Goal: Task Accomplishment & Management: Use online tool/utility

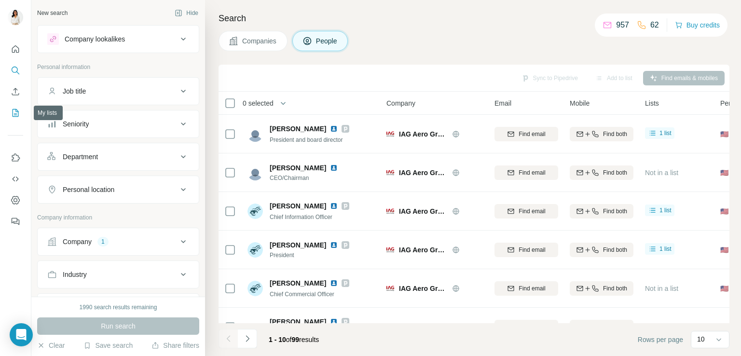
click at [15, 111] on icon "My lists" at bounding box center [16, 113] width 10 height 10
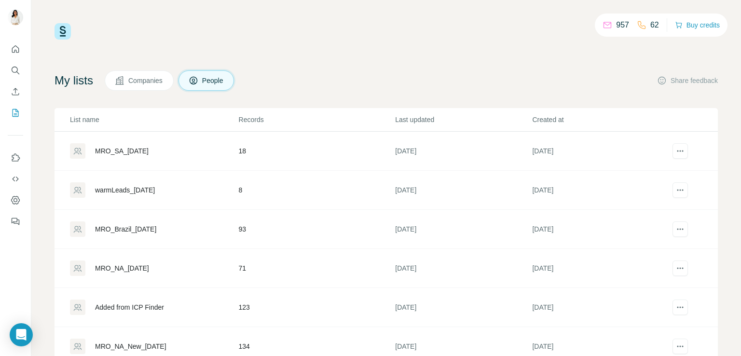
click at [145, 150] on div "MRO_SA_[DATE]" at bounding box center [122, 151] width 54 height 10
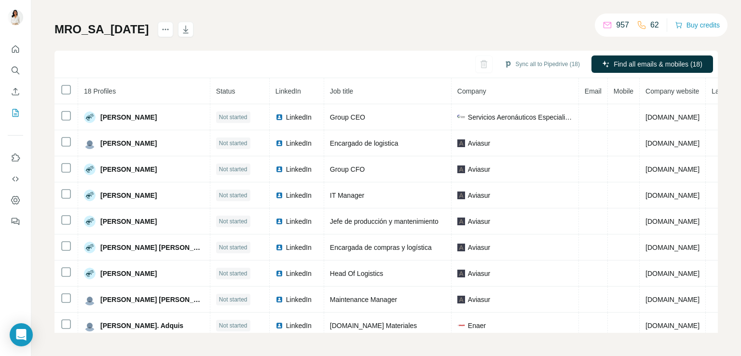
scroll to position [241, 0]
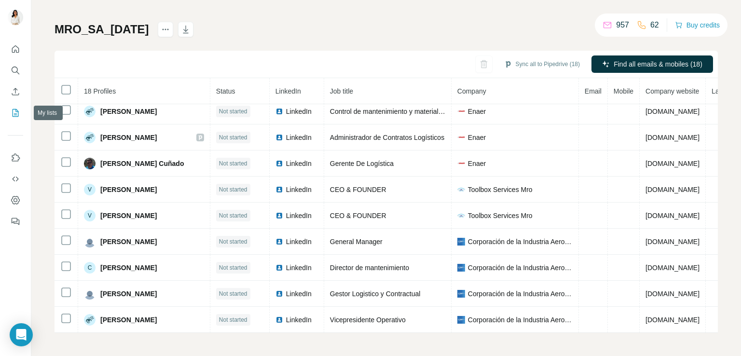
click at [14, 115] on icon "My lists" at bounding box center [16, 113] width 10 height 10
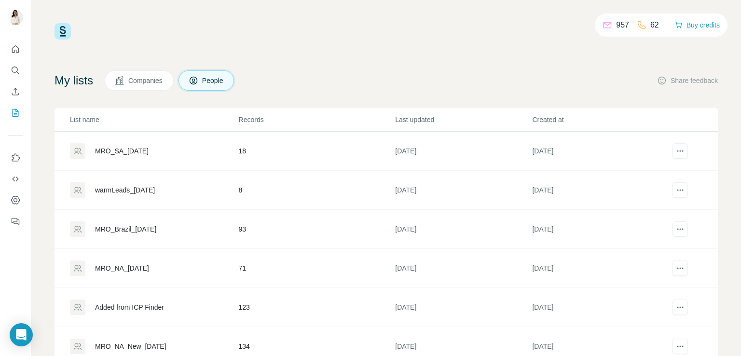
click at [141, 231] on div "MRO_Brazil_[DATE]" at bounding box center [125, 229] width 61 height 10
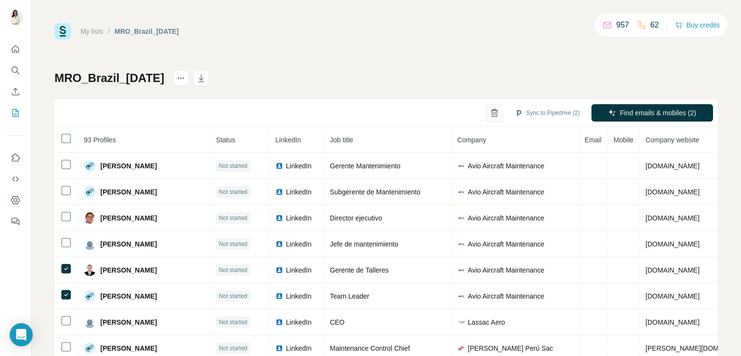
click at [493, 111] on icon "button" at bounding box center [495, 110] width 4 height 2
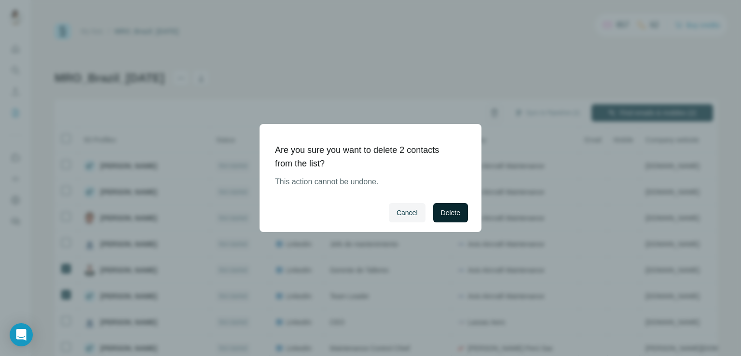
click at [444, 208] on span "Delete" at bounding box center [450, 213] width 19 height 10
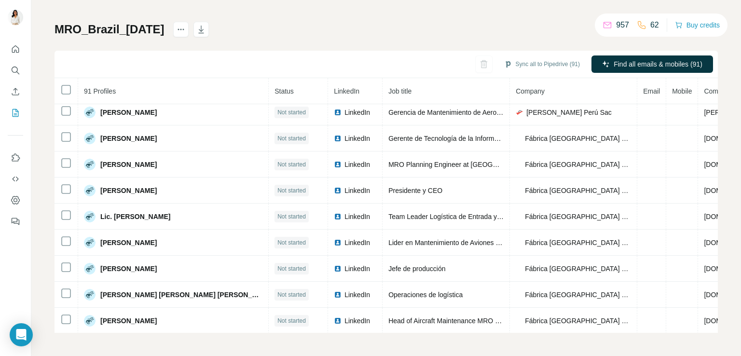
scroll to position [246, 0]
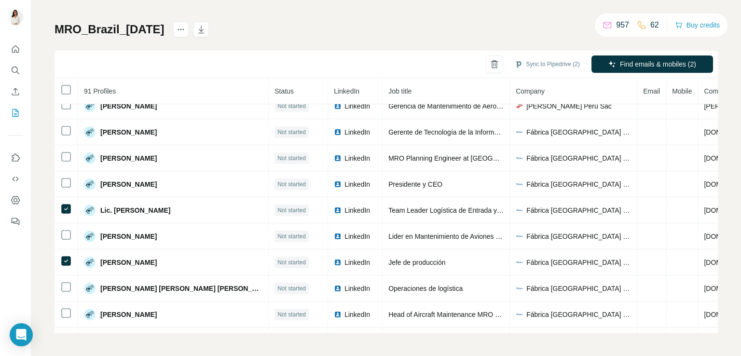
drag, startPoint x: 711, startPoint y: 199, endPoint x: 722, endPoint y: 250, distance: 51.4
click at [722, 250] on div "My lists / MRO_Brazil_3.9.25 957 62 Buy credits MRO_Brazil_3.9.25 Sync to Piped…" at bounding box center [386, 178] width 710 height 356
click at [722, 221] on div "My lists / MRO_Brazil_3.9.25 957 62 Buy credits MRO_Brazil_3.9.25 Sync to Piped…" at bounding box center [386, 178] width 710 height 356
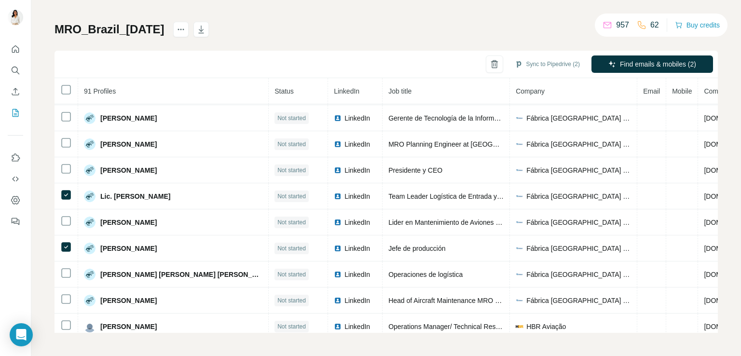
scroll to position [258, 0]
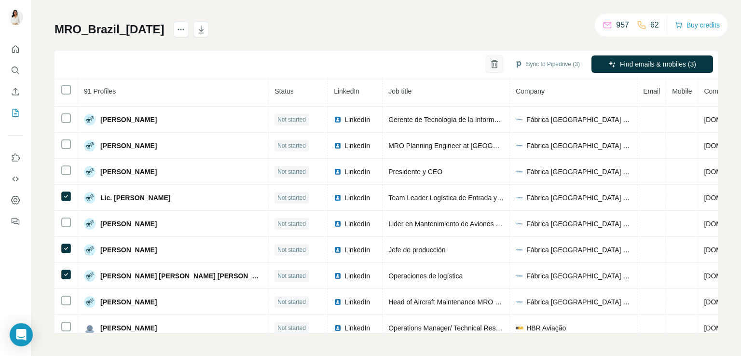
click at [490, 64] on icon "button" at bounding box center [495, 64] width 10 height 10
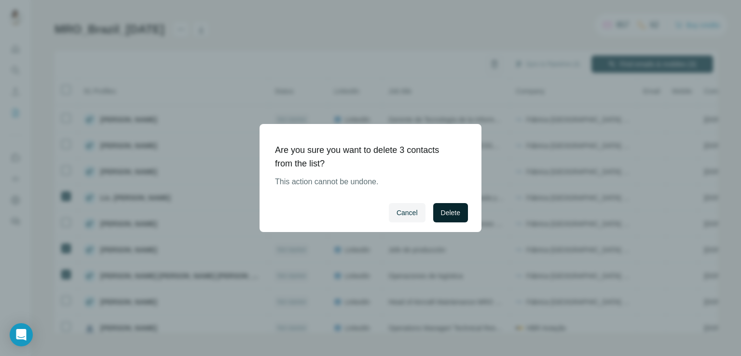
click at [444, 215] on span "Delete" at bounding box center [450, 213] width 19 height 10
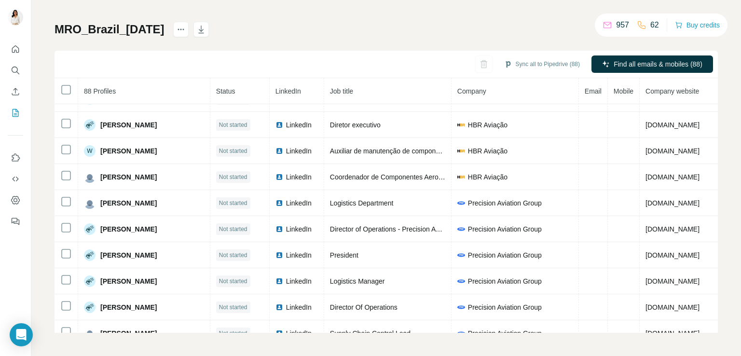
scroll to position [542, 0]
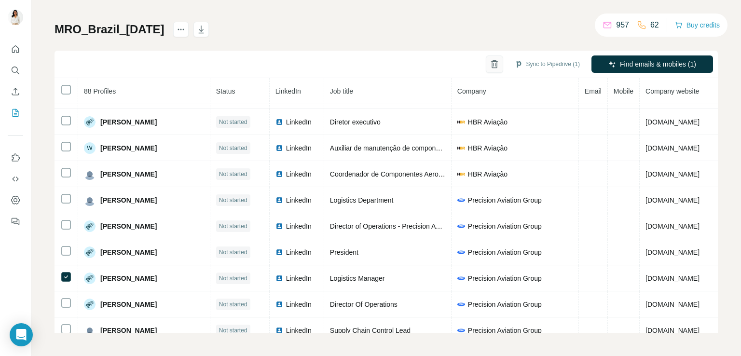
click at [490, 64] on icon "button" at bounding box center [495, 64] width 10 height 10
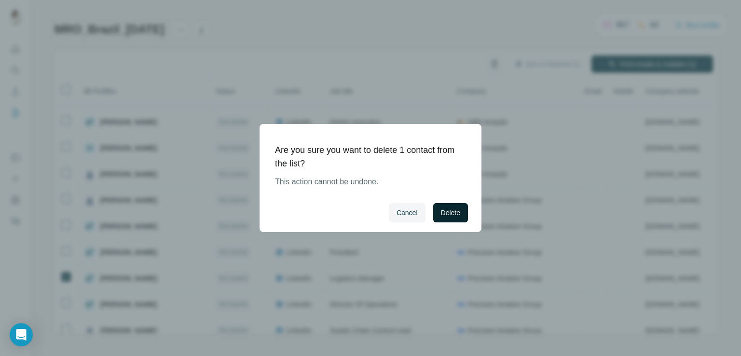
click at [448, 208] on span "Delete" at bounding box center [450, 213] width 19 height 10
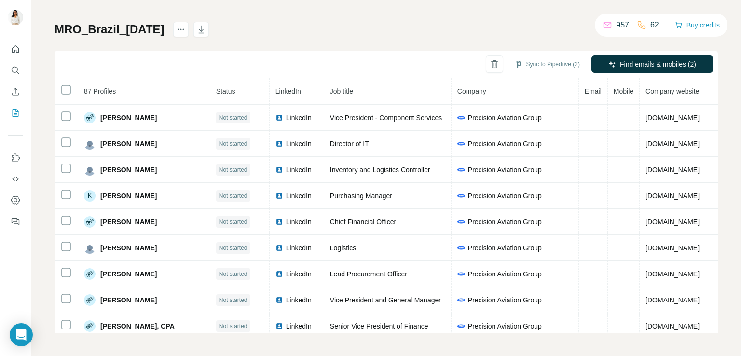
scroll to position [811, 0]
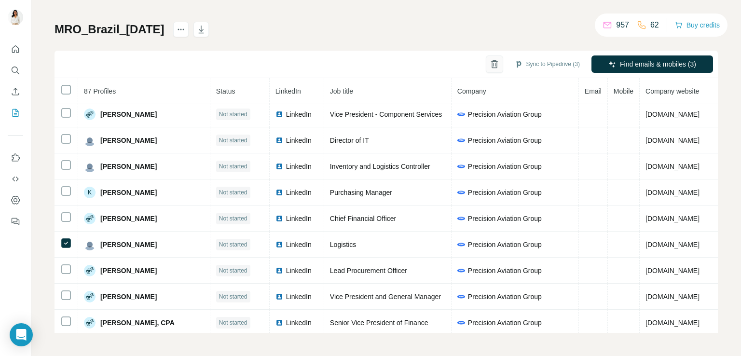
click at [490, 64] on icon "button" at bounding box center [495, 64] width 10 height 10
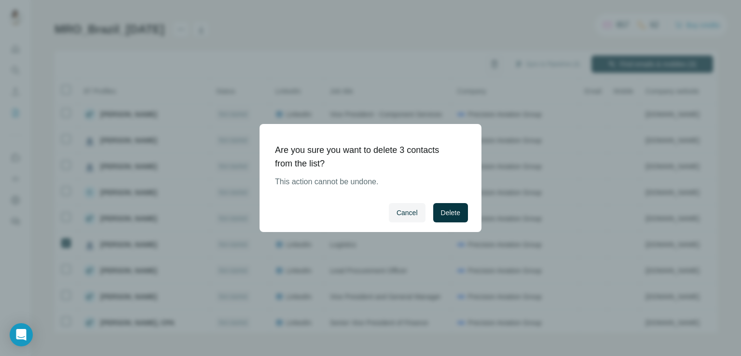
click at [452, 210] on span "Delete" at bounding box center [450, 213] width 19 height 10
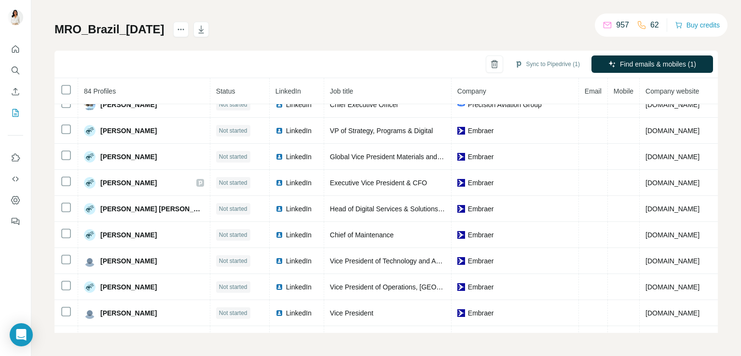
scroll to position [1182, 0]
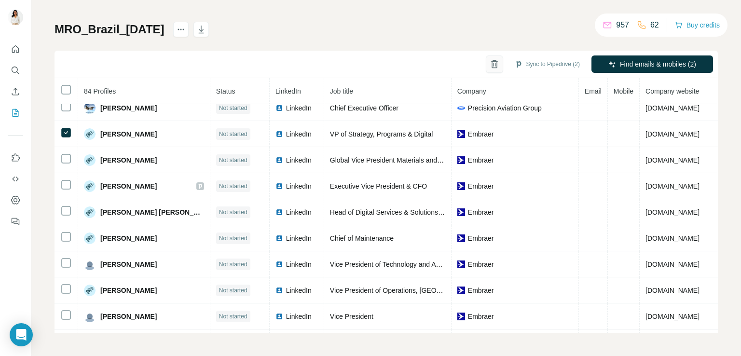
click at [490, 62] on icon "button" at bounding box center [495, 64] width 10 height 10
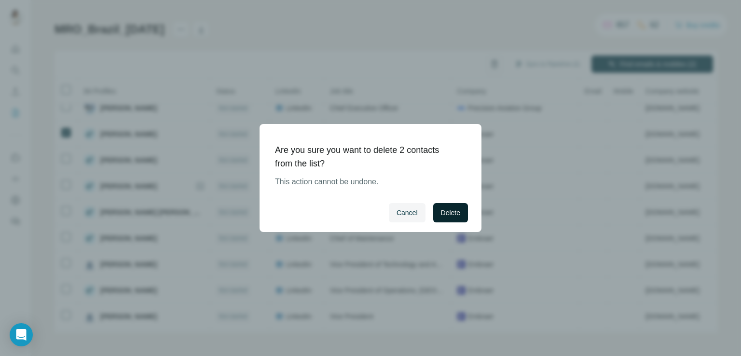
click at [450, 208] on span "Delete" at bounding box center [450, 213] width 19 height 10
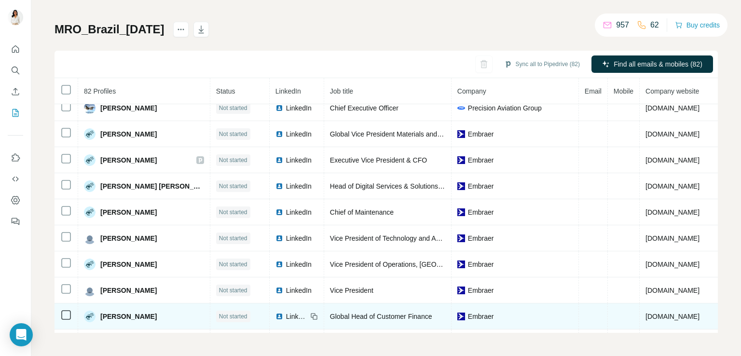
click at [73, 304] on td at bounding box center [67, 317] width 24 height 26
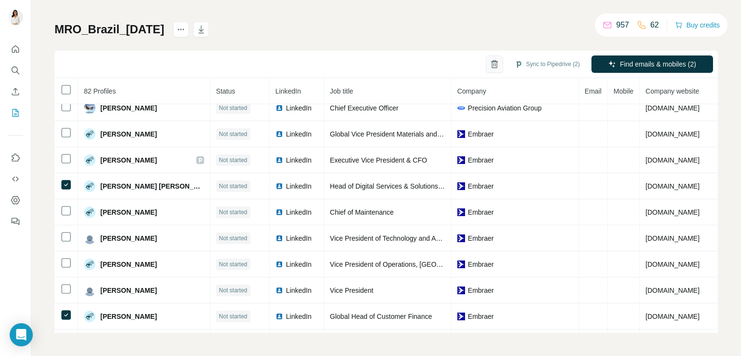
click at [486, 71] on button "button" at bounding box center [494, 64] width 17 height 17
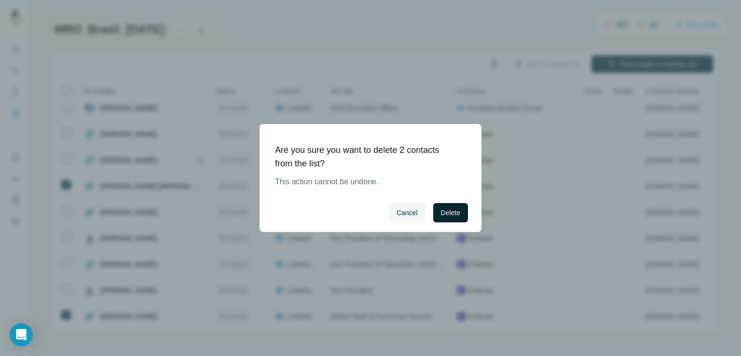
click at [457, 210] on span "Delete" at bounding box center [450, 213] width 19 height 10
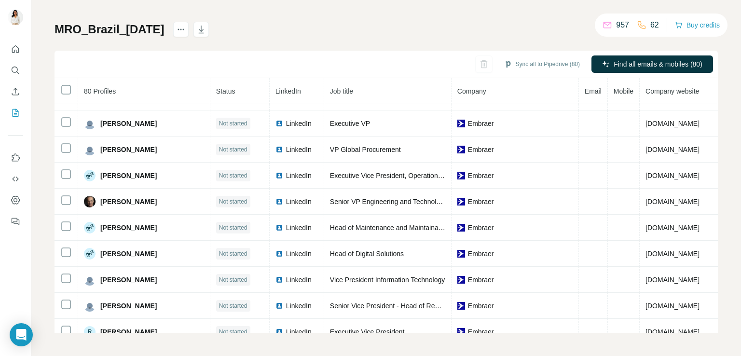
scroll to position [1463, 0]
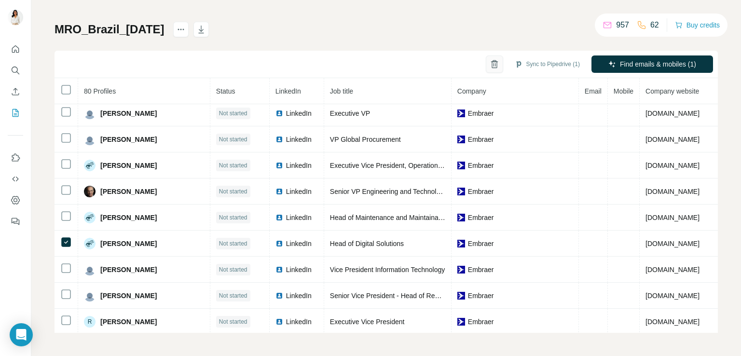
click at [490, 59] on icon "button" at bounding box center [495, 64] width 10 height 10
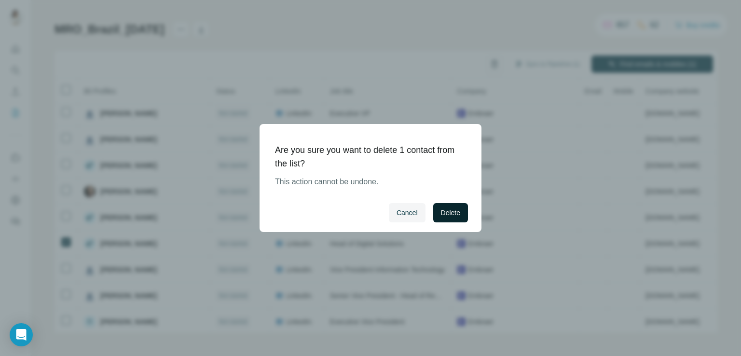
click at [451, 214] on span "Delete" at bounding box center [450, 213] width 19 height 10
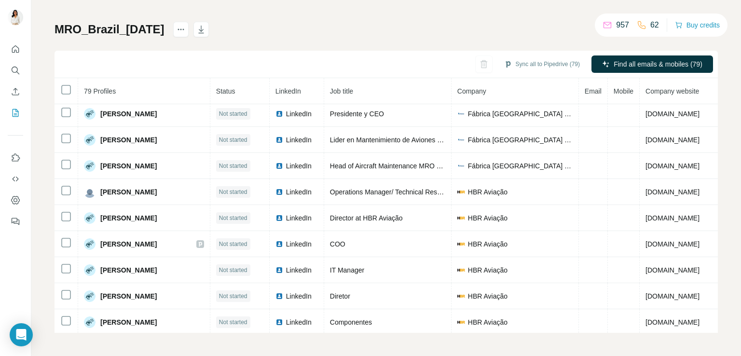
scroll to position [0, 0]
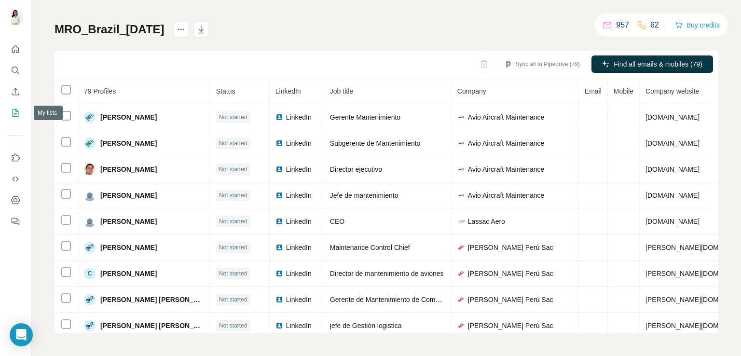
click at [14, 109] on icon "My lists" at bounding box center [16, 113] width 10 height 10
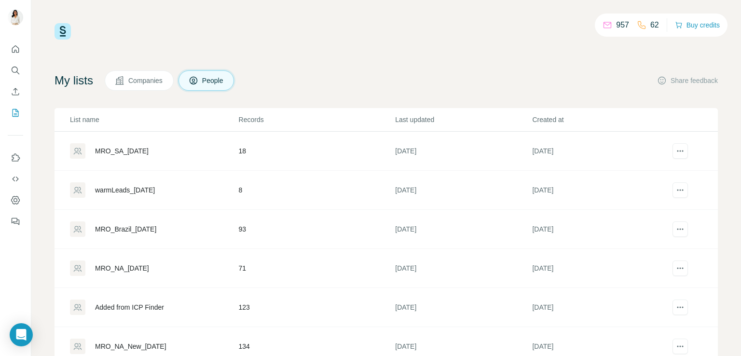
click at [140, 149] on div "MRO_SA_[DATE]" at bounding box center [122, 151] width 54 height 10
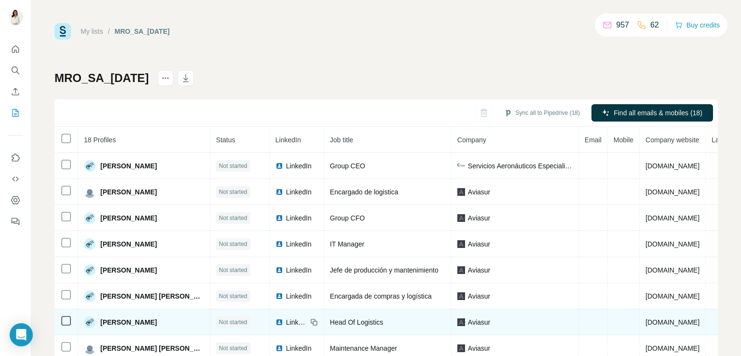
click at [65, 324] on icon at bounding box center [66, 321] width 12 height 12
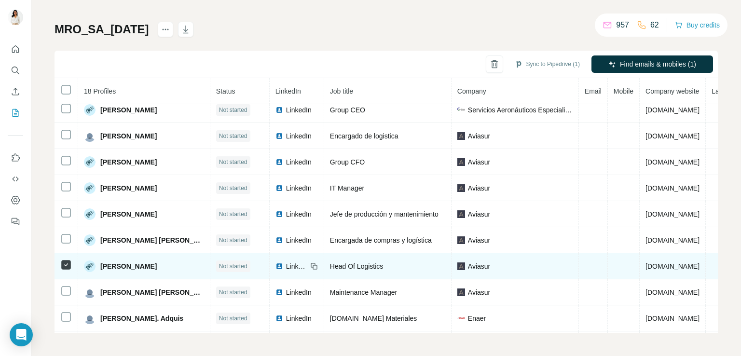
scroll to position [35, 0]
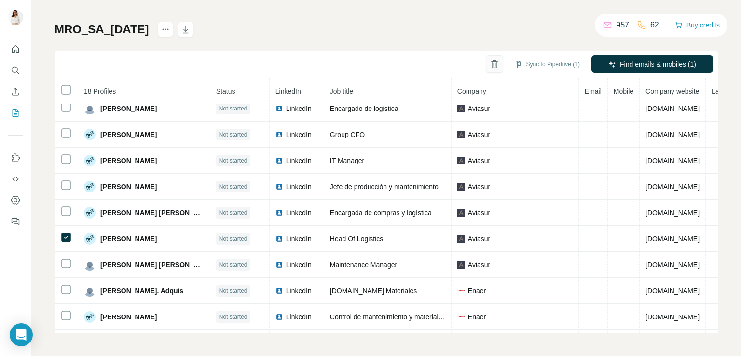
click at [486, 57] on button "button" at bounding box center [494, 64] width 17 height 17
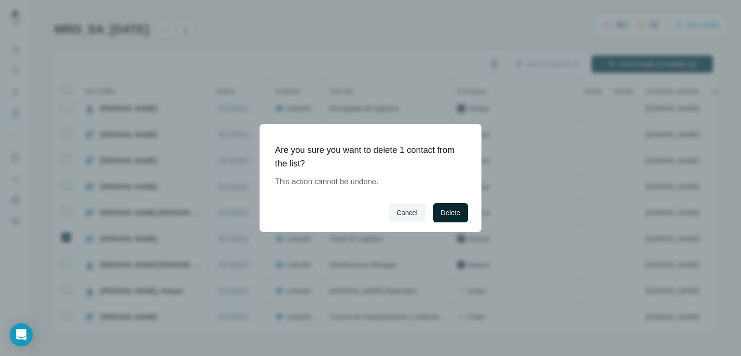
click at [447, 211] on span "Delete" at bounding box center [450, 213] width 19 height 10
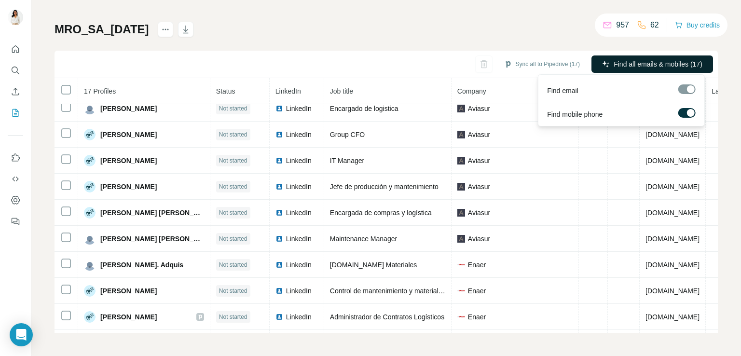
click at [614, 62] on span "Find all emails & mobiles (17)" at bounding box center [658, 64] width 89 height 10
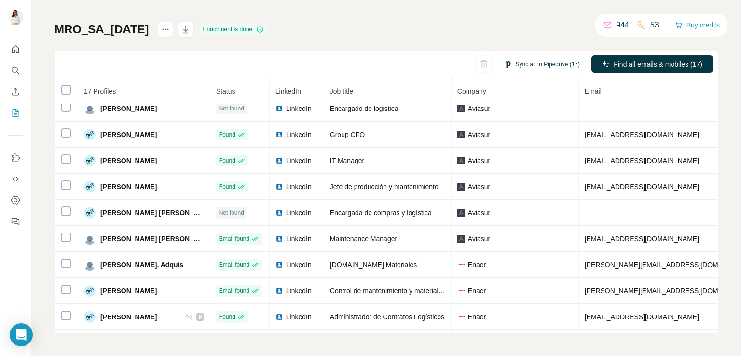
click at [553, 61] on button "Sync all to Pipedrive (17)" at bounding box center [542, 64] width 89 height 14
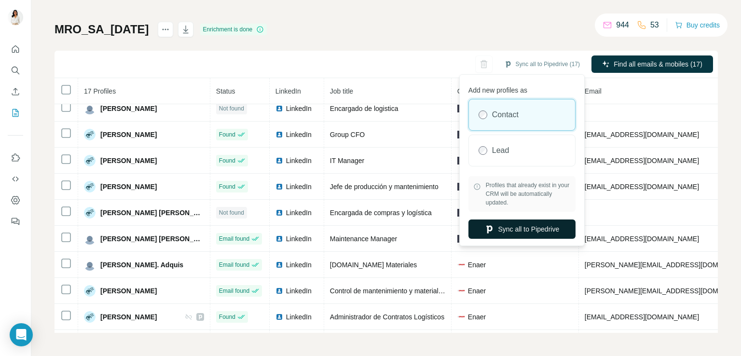
click at [523, 224] on button "Sync all to Pipedrive" at bounding box center [522, 229] width 107 height 19
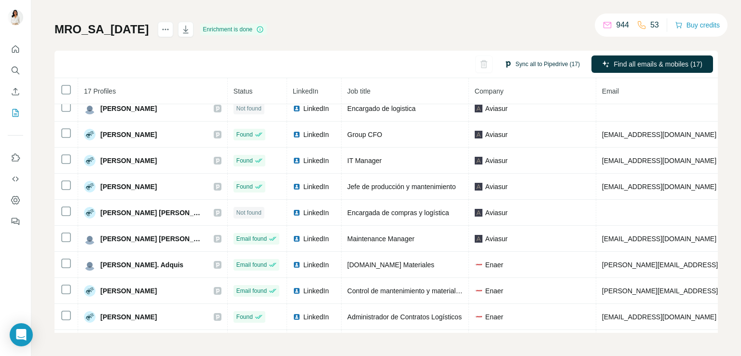
click at [527, 64] on button "Sync all to Pipedrive (17)" at bounding box center [542, 64] width 89 height 14
click at [14, 112] on icon "My lists" at bounding box center [16, 113] width 10 height 10
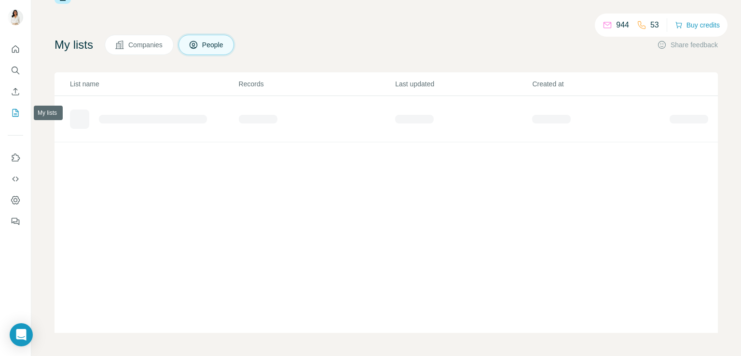
scroll to position [36, 0]
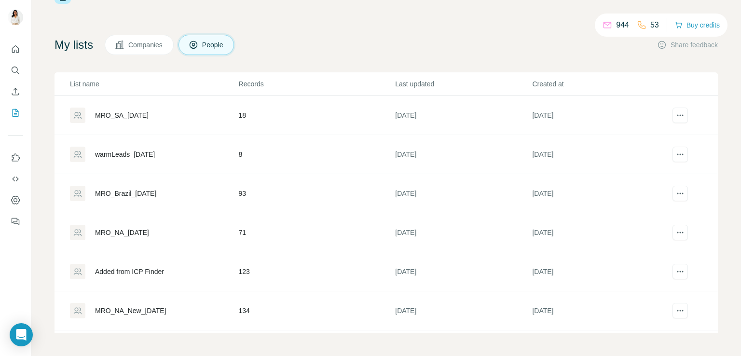
click at [149, 192] on div "MRO_Brazil_[DATE]" at bounding box center [125, 194] width 61 height 10
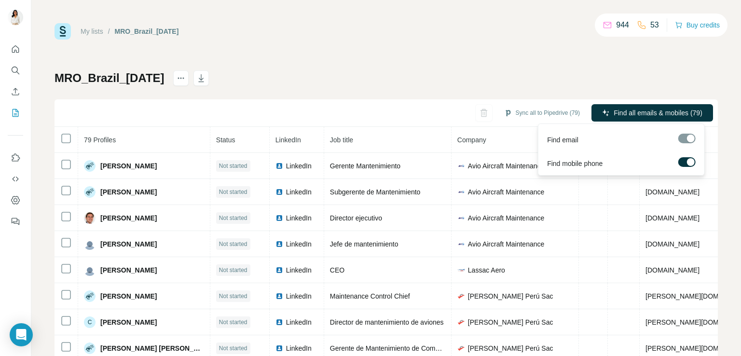
click at [629, 116] on span "Find all emails & mobiles (79)" at bounding box center [658, 113] width 89 height 10
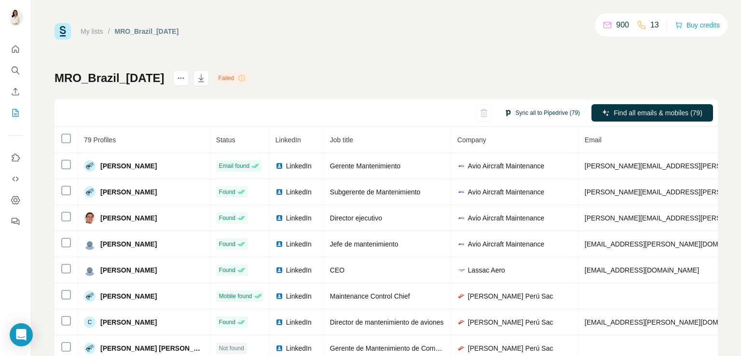
click at [533, 111] on button "Sync all to Pipedrive (79)" at bounding box center [542, 113] width 89 height 14
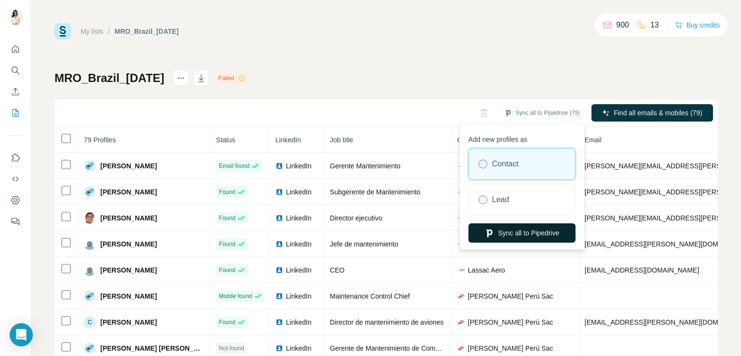
click at [501, 234] on button "Sync all to Pipedrive" at bounding box center [522, 232] width 107 height 19
